Goal: Find specific page/section: Find specific page/section

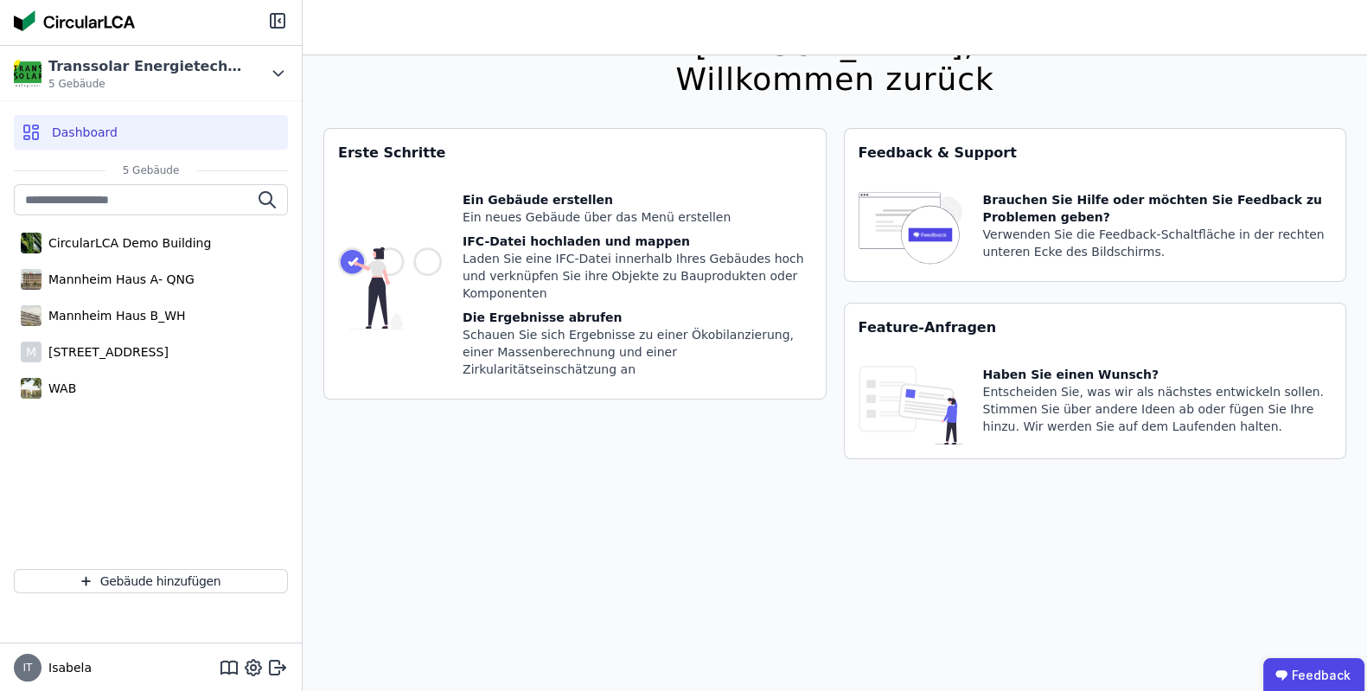
scroll to position [54, 0]
click at [137, 374] on div "WAB" at bounding box center [151, 388] width 274 height 35
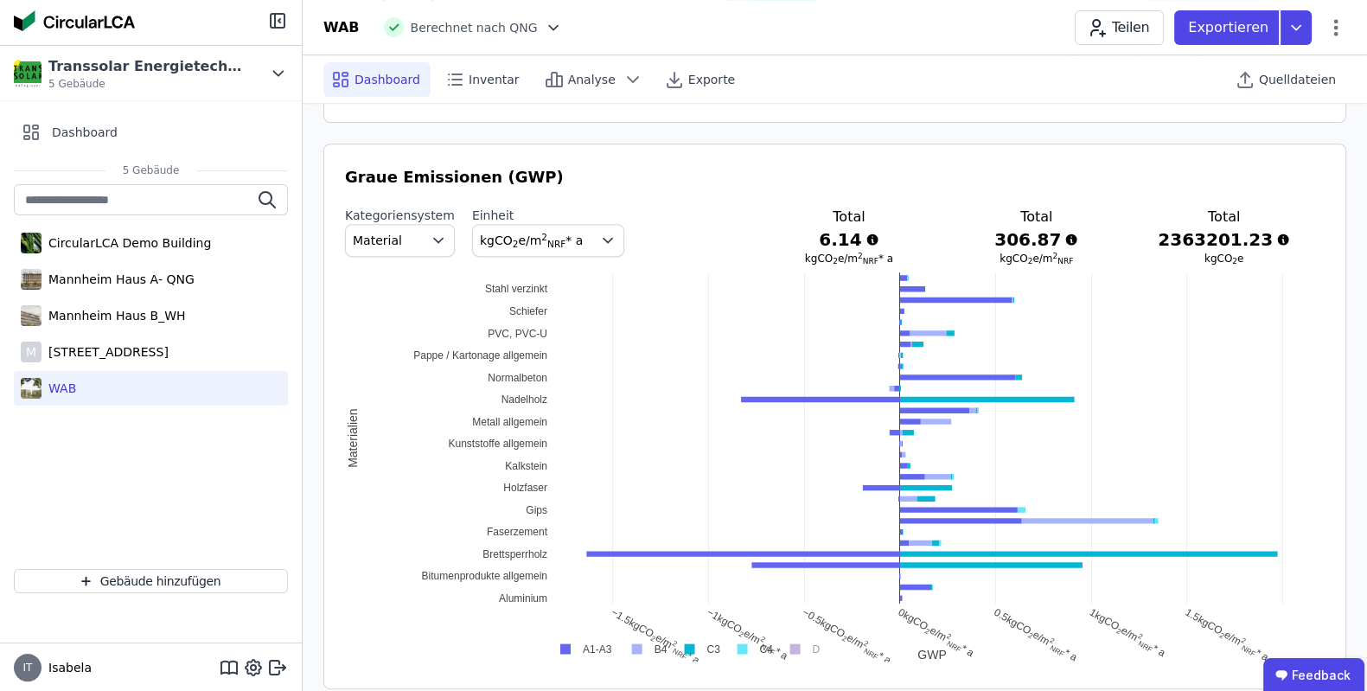
scroll to position [891, 0]
